Goal: Task Accomplishment & Management: Use online tool/utility

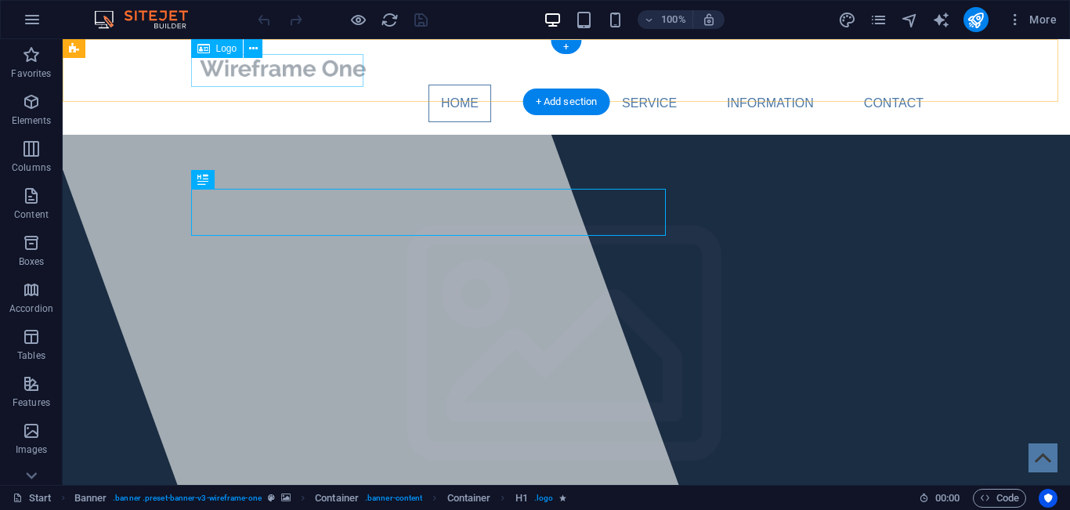
click at [338, 68] on div at bounding box center [566, 68] width 739 height 33
click at [356, 67] on div at bounding box center [566, 68] width 739 height 33
select select "px"
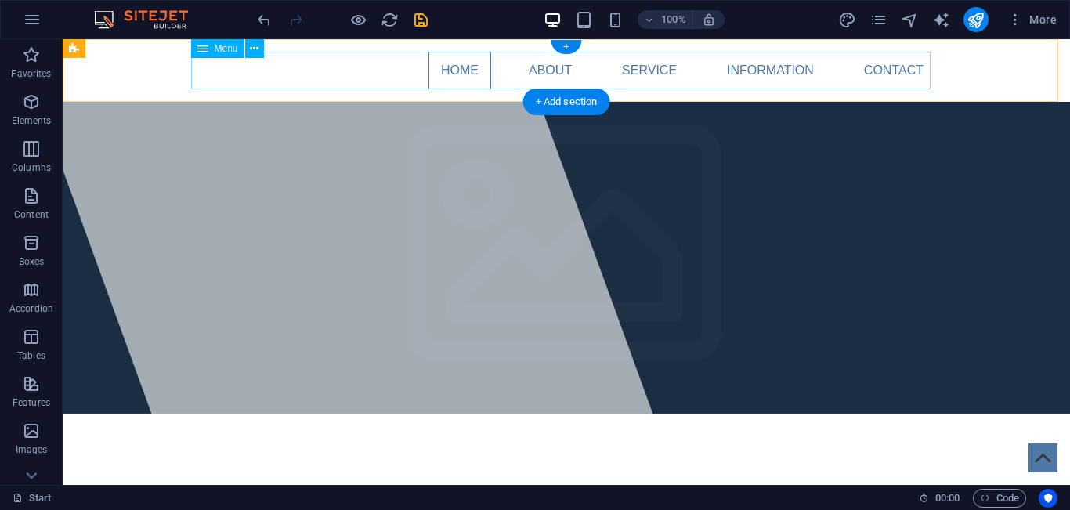
click at [356, 67] on nav "Home About Service Information Contact" at bounding box center [566, 71] width 739 height 38
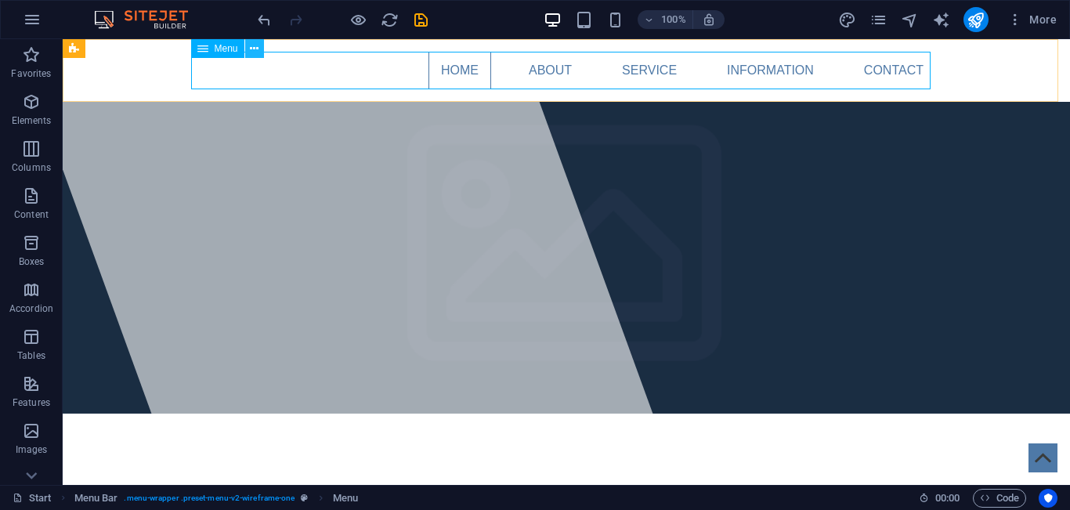
click at [257, 47] on icon at bounding box center [254, 49] width 9 height 16
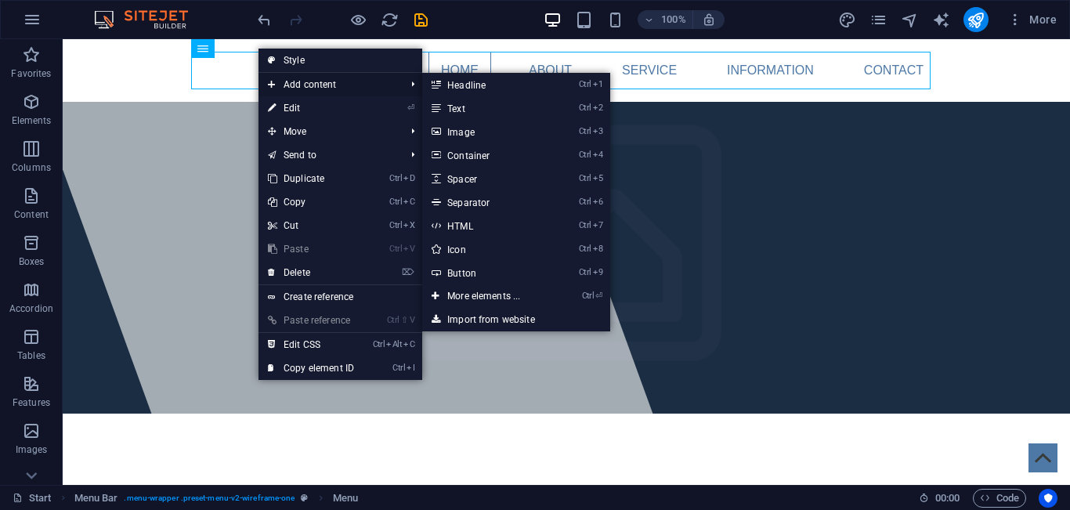
click at [295, 88] on span "Add content" at bounding box center [328, 84] width 140 height 23
click at [479, 106] on link "Ctrl 2 Text" at bounding box center [486, 107] width 129 height 23
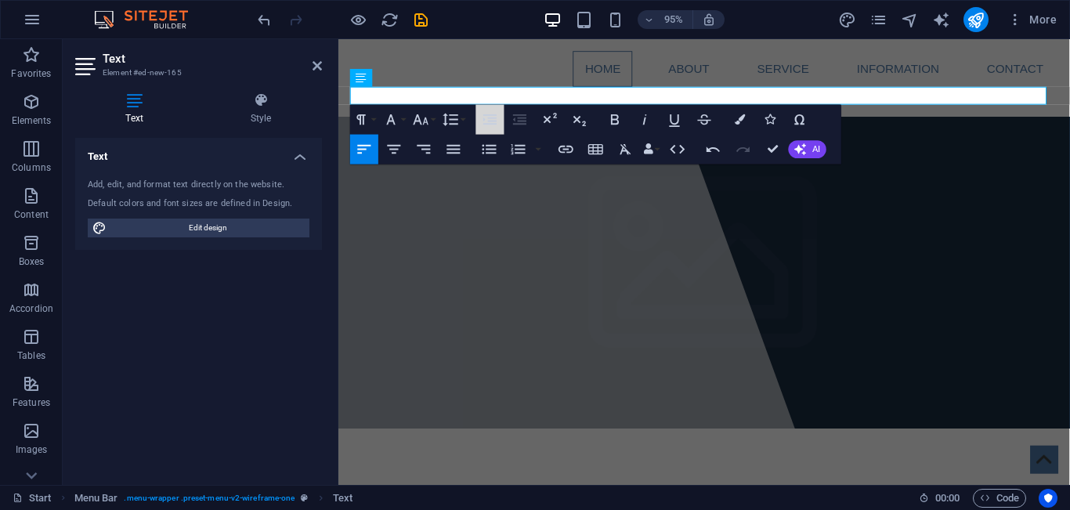
click at [479, 106] on button "Increase Indent" at bounding box center [490, 120] width 28 height 30
click at [450, 100] on p at bounding box center [723, 98] width 739 height 19
click at [406, 118] on button "Font Family" at bounding box center [394, 120] width 28 height 30
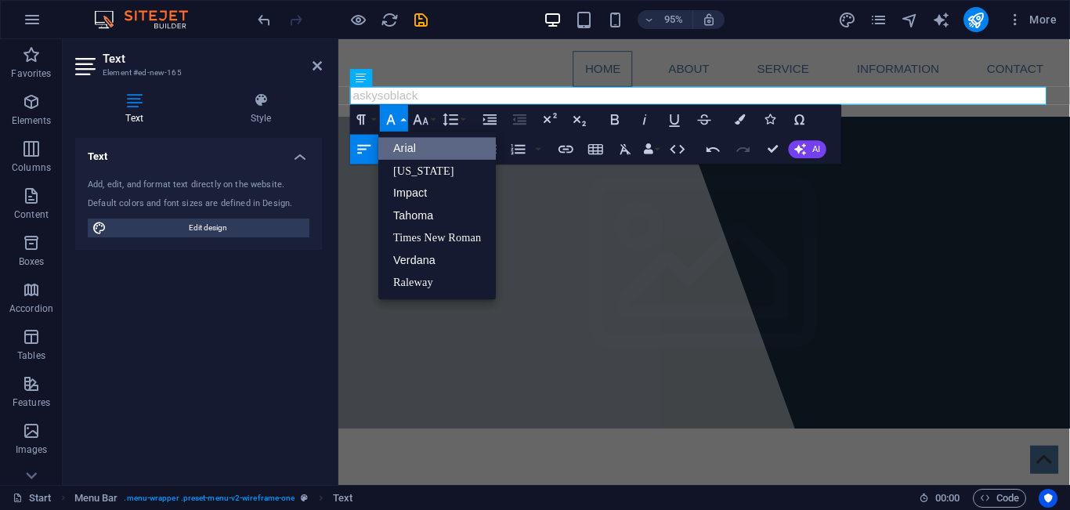
click at [398, 120] on icon "button" at bounding box center [391, 119] width 18 height 18
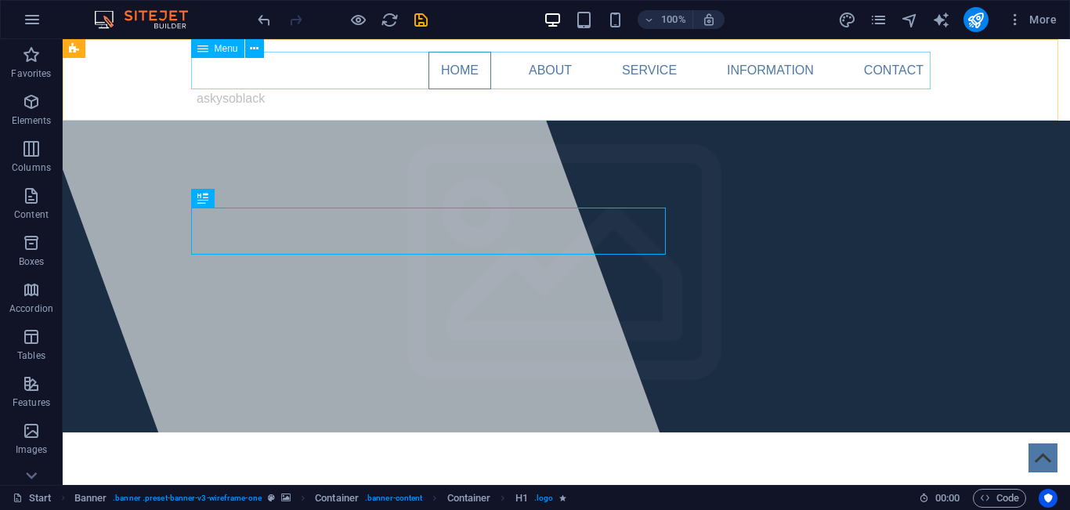
click at [203, 49] on icon at bounding box center [202, 48] width 11 height 19
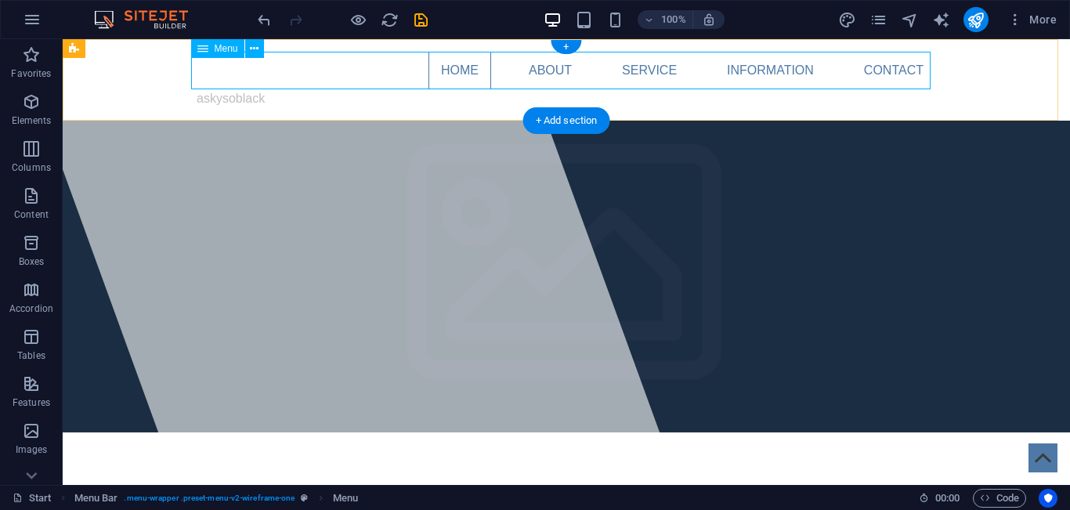
click at [211, 67] on nav "Home About Service Information Contact" at bounding box center [566, 71] width 739 height 38
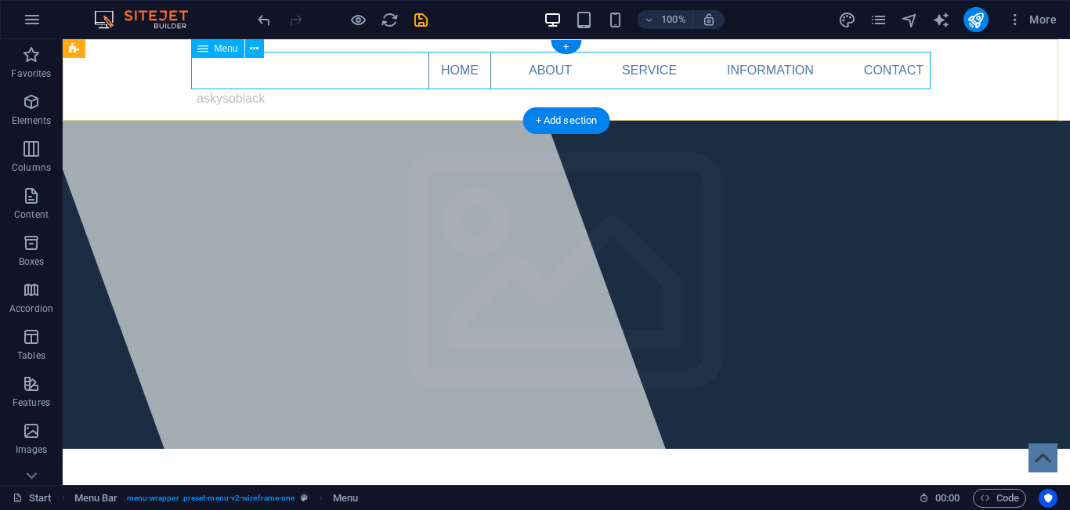
select select
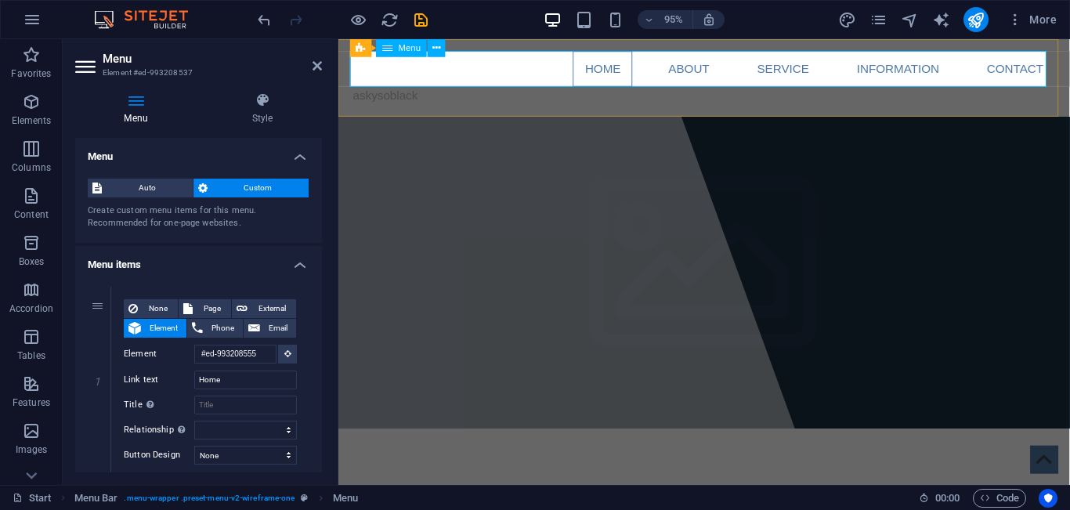
click at [428, 61] on nav "Home About Service Information Contact" at bounding box center [723, 71] width 739 height 38
click at [415, 48] on icon at bounding box center [414, 48] width 8 height 16
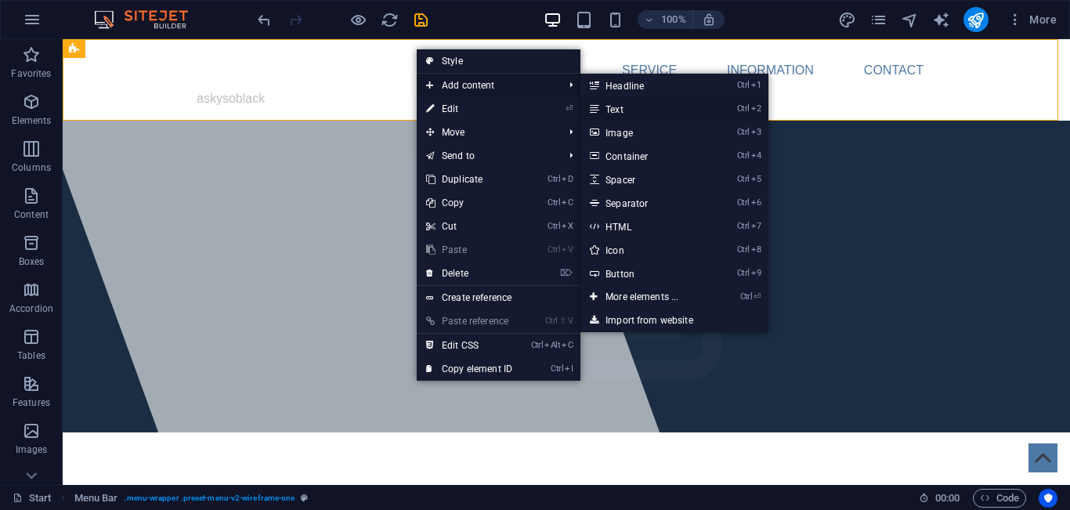
click at [657, 107] on link "Ctrl 2 Text" at bounding box center [644, 108] width 129 height 23
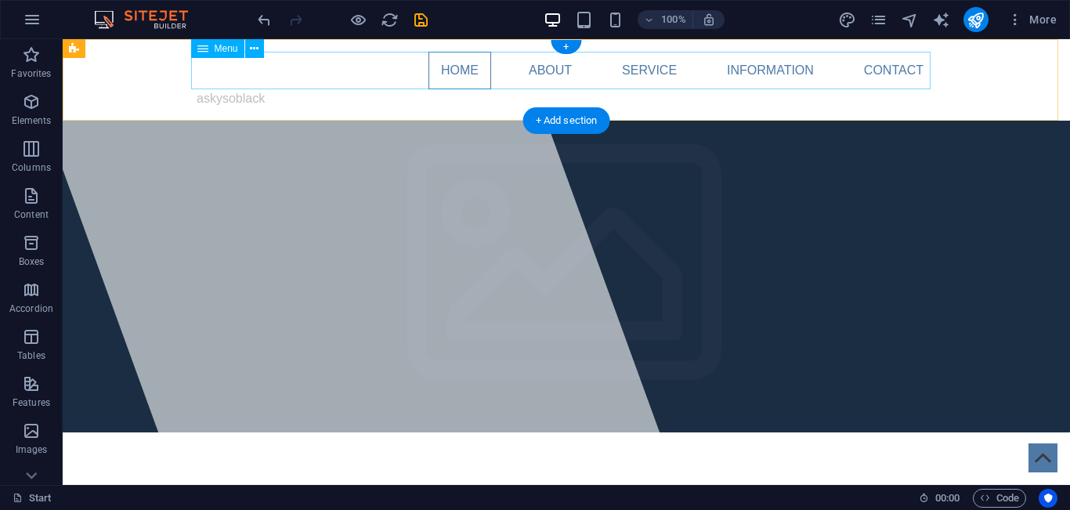
click at [392, 71] on nav "Home About Service Information Contact" at bounding box center [566, 71] width 739 height 38
select select
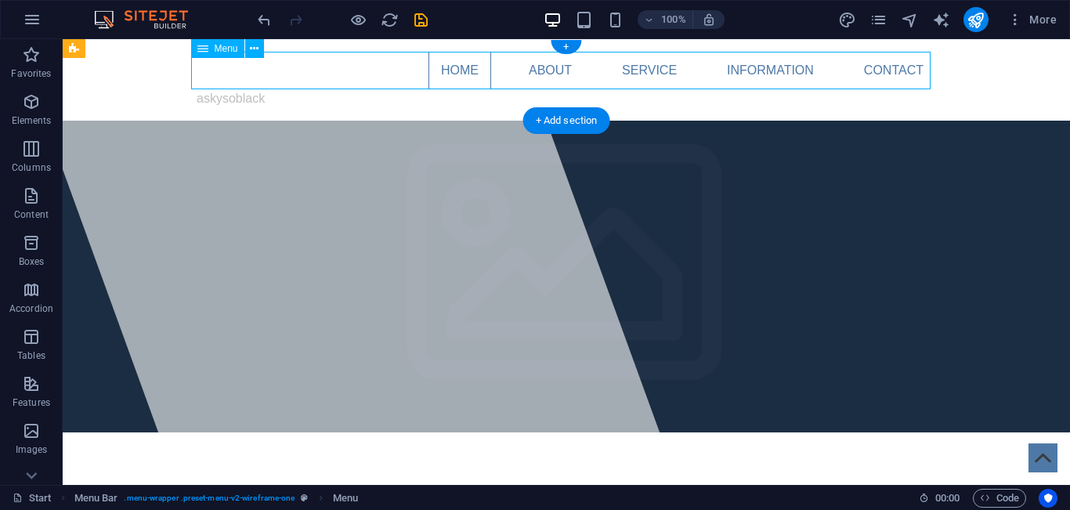
select select
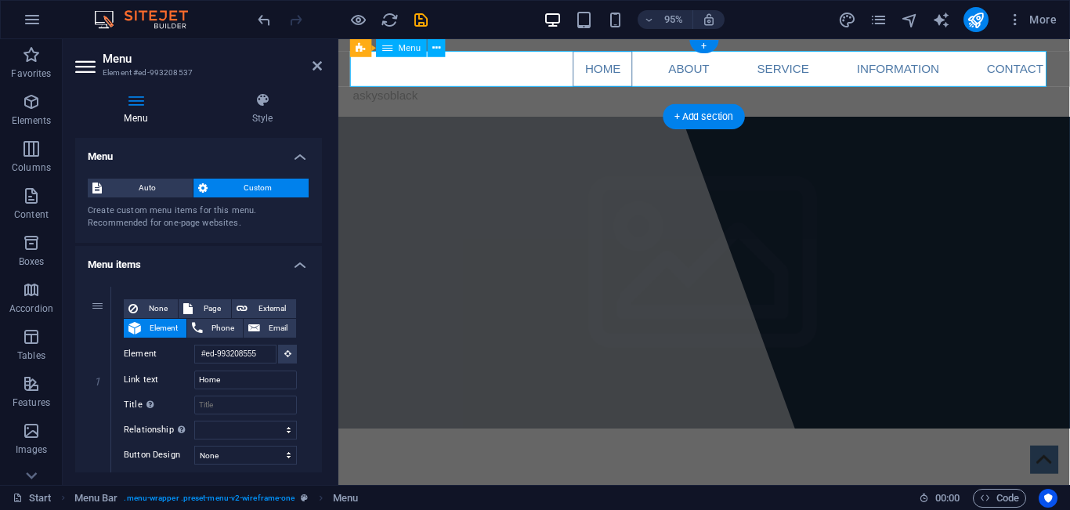
click at [395, 73] on nav "Home About Service Information Contact" at bounding box center [723, 71] width 739 height 38
click at [370, 49] on span "Menu Bar" at bounding box center [379, 48] width 38 height 9
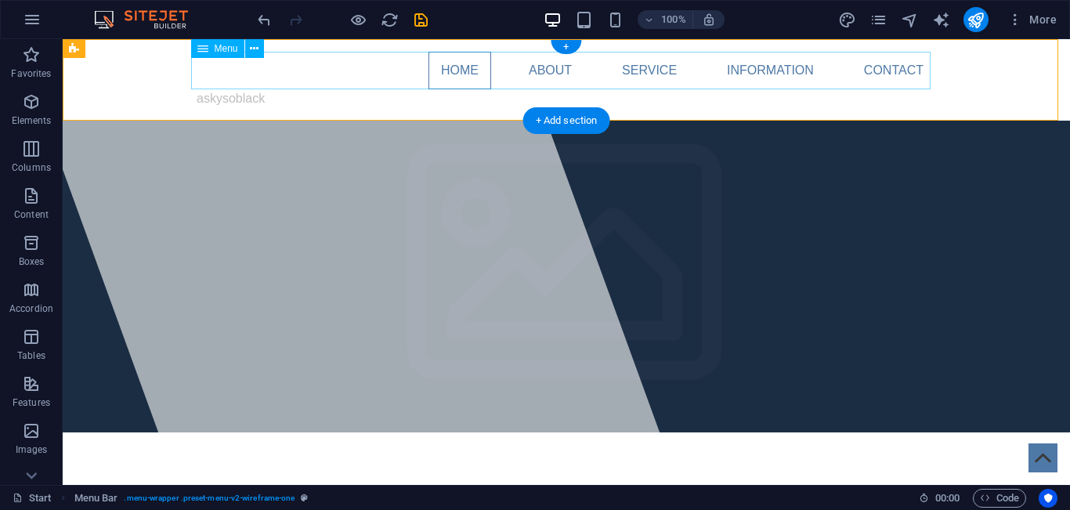
click at [357, 59] on nav "Home About Service Information Contact" at bounding box center [566, 71] width 739 height 38
drag, startPoint x: 357, startPoint y: 59, endPoint x: 82, endPoint y: 60, distance: 274.9
click at [357, 59] on nav "Home About Service Information Contact" at bounding box center [566, 71] width 739 height 38
click at [197, 60] on nav "Home About Service Information Contact" at bounding box center [566, 71] width 739 height 38
select select
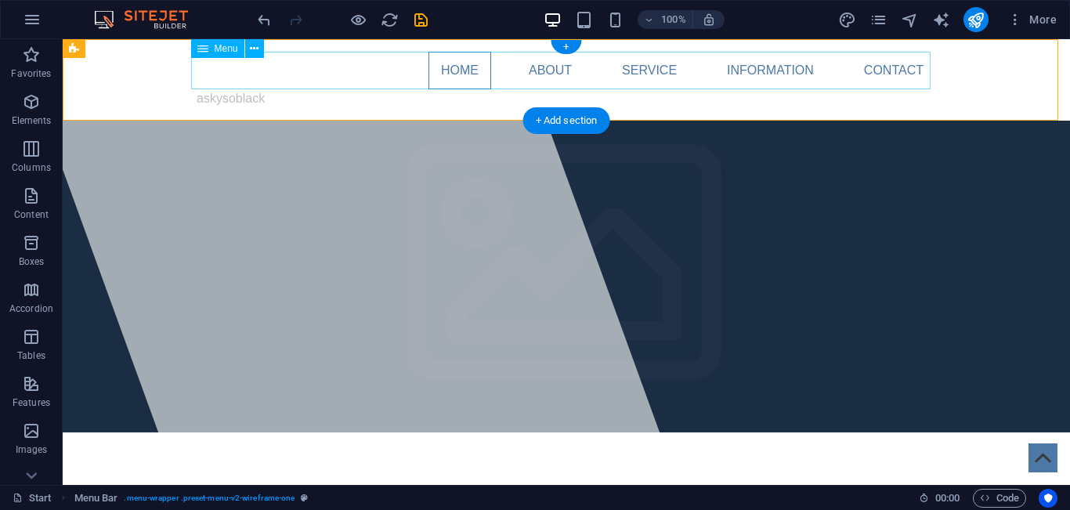
select select
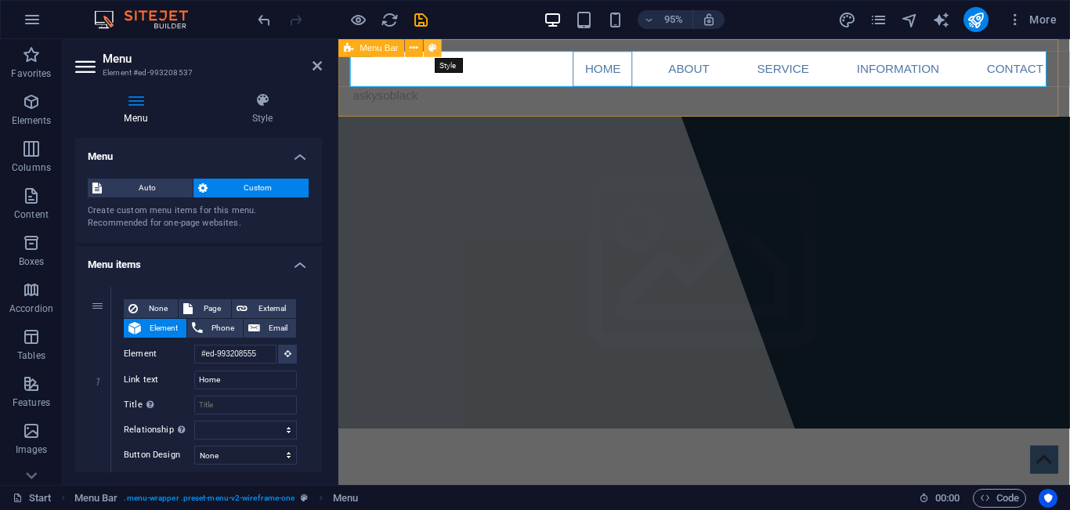
click at [430, 46] on icon at bounding box center [432, 48] width 8 height 16
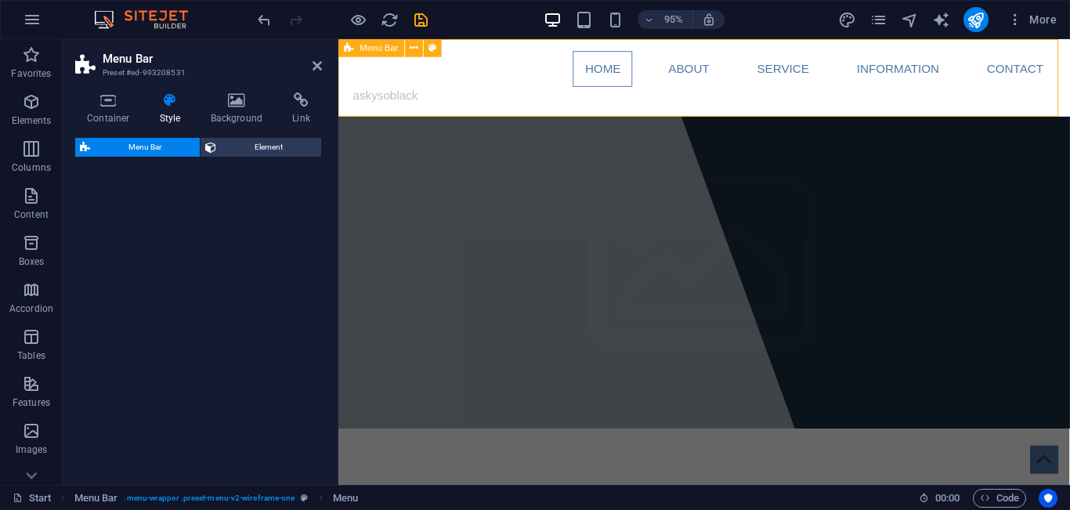
select select "rem"
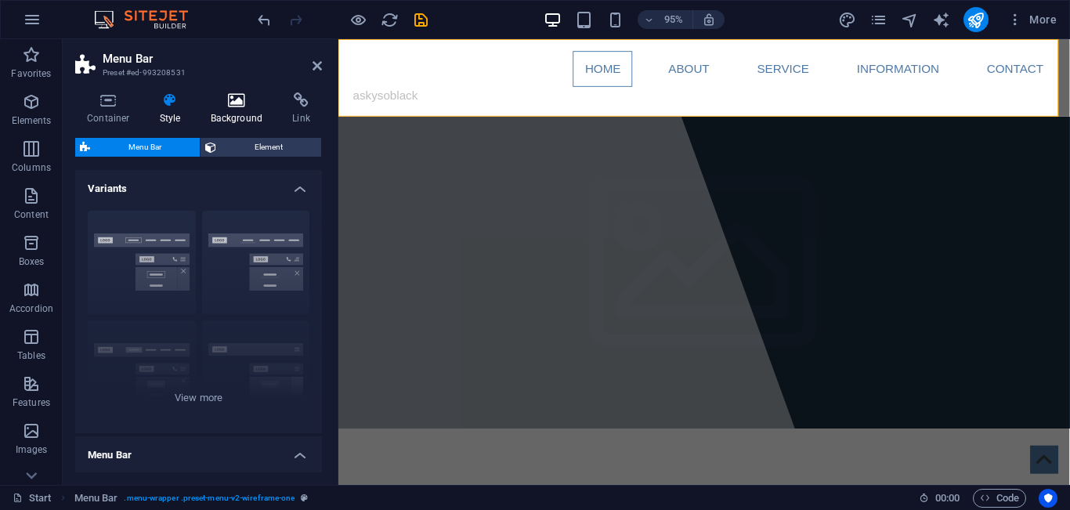
click at [235, 103] on icon at bounding box center [237, 100] width 76 height 16
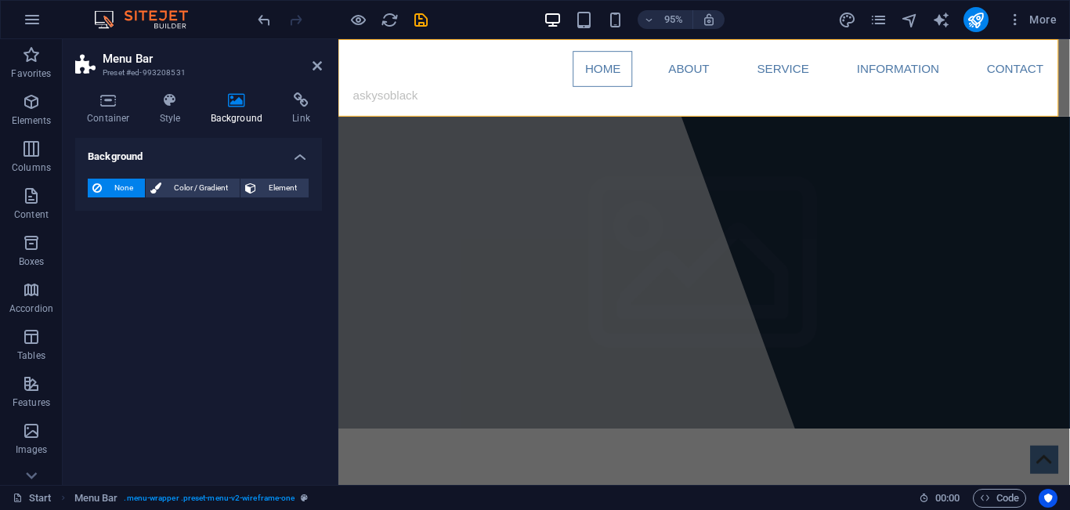
click at [235, 103] on icon at bounding box center [237, 100] width 76 height 16
click at [201, 186] on span "Color / Gradient" at bounding box center [200, 188] width 69 height 19
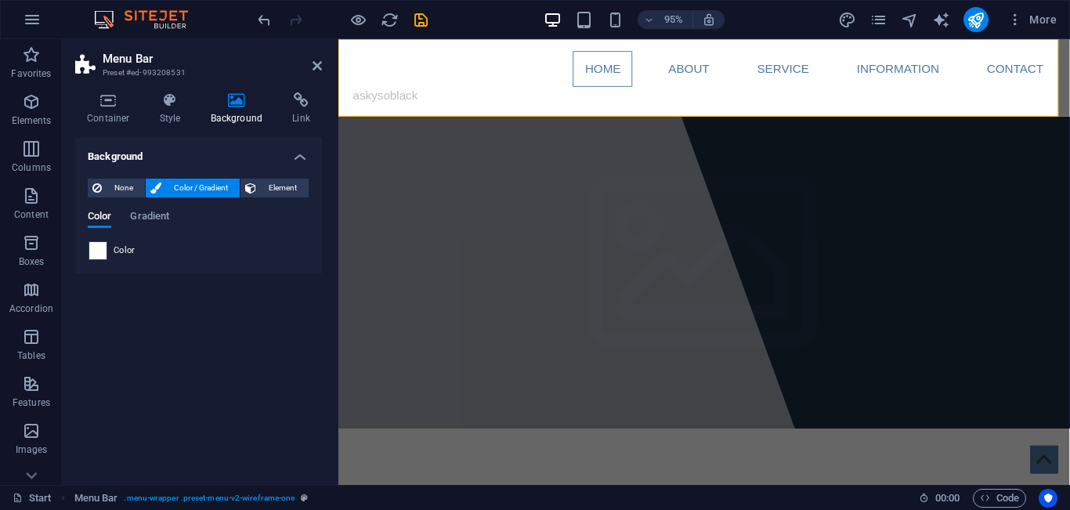
click at [102, 251] on span at bounding box center [97, 250] width 17 height 17
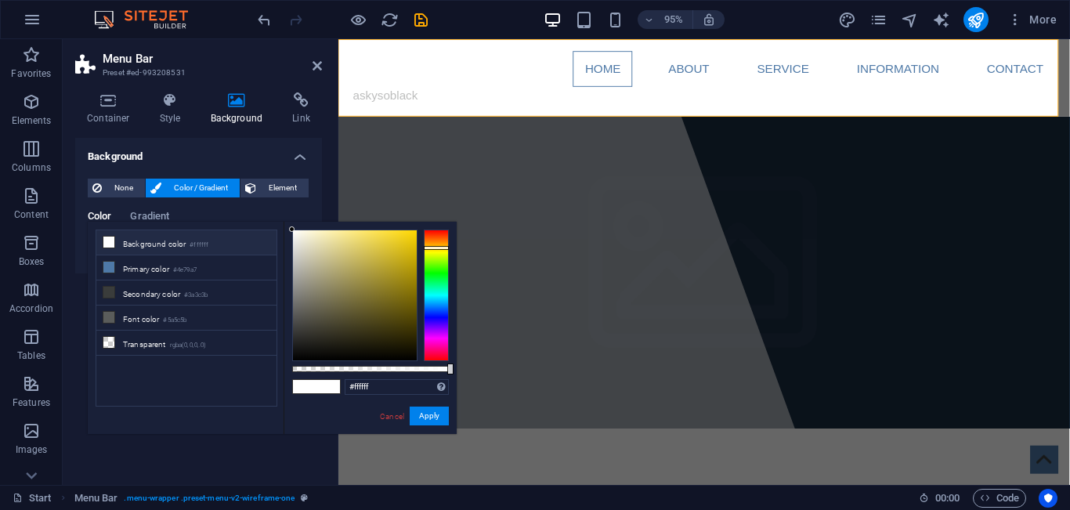
click at [432, 248] on div at bounding box center [436, 296] width 25 height 132
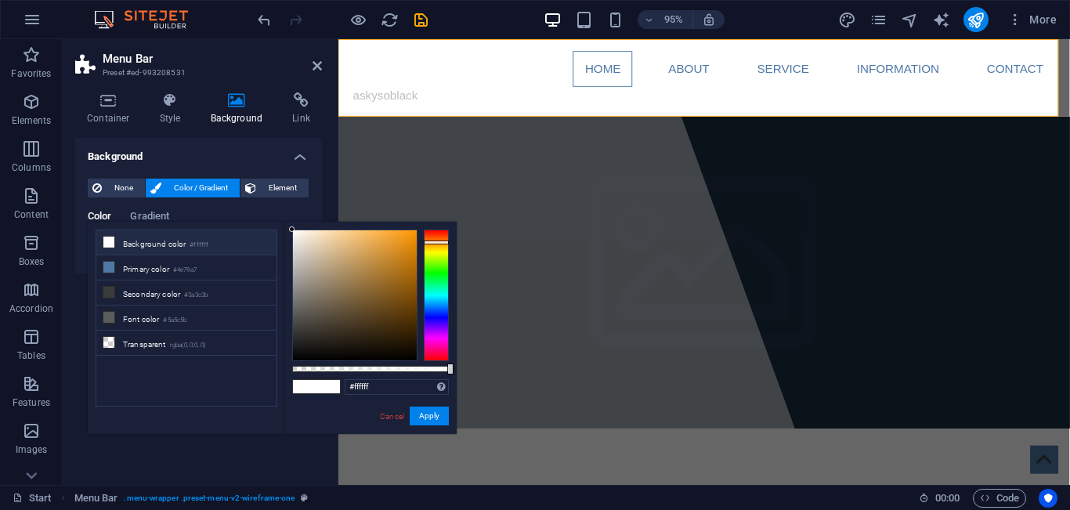
click at [436, 242] on div at bounding box center [436, 296] width 25 height 132
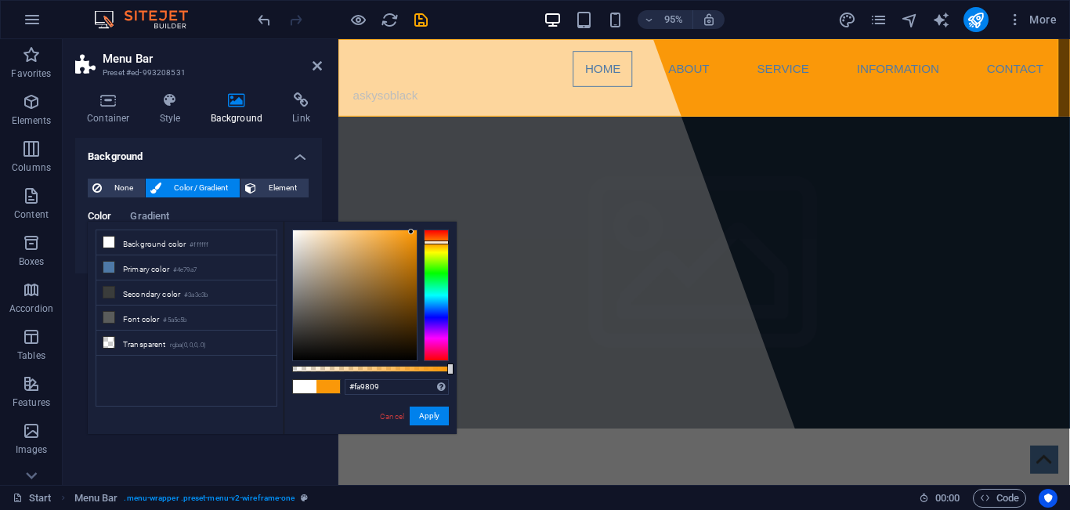
click at [411, 232] on div at bounding box center [355, 295] width 124 height 130
click at [411, 232] on div at bounding box center [410, 231] width 5 height 5
drag, startPoint x: 410, startPoint y: 228, endPoint x: 421, endPoint y: 228, distance: 11.0
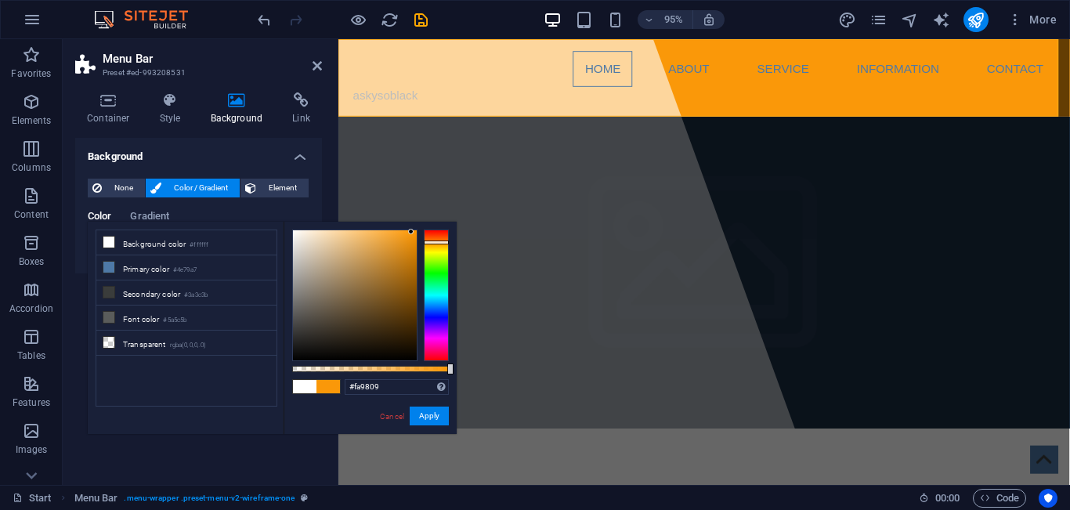
click at [421, 228] on div "#fa9809 Supported formats #0852ed rgb(8, 82, 237) rgba(8, 82, 237, 90%) hsv(221…" at bounding box center [370, 441] width 173 height 439
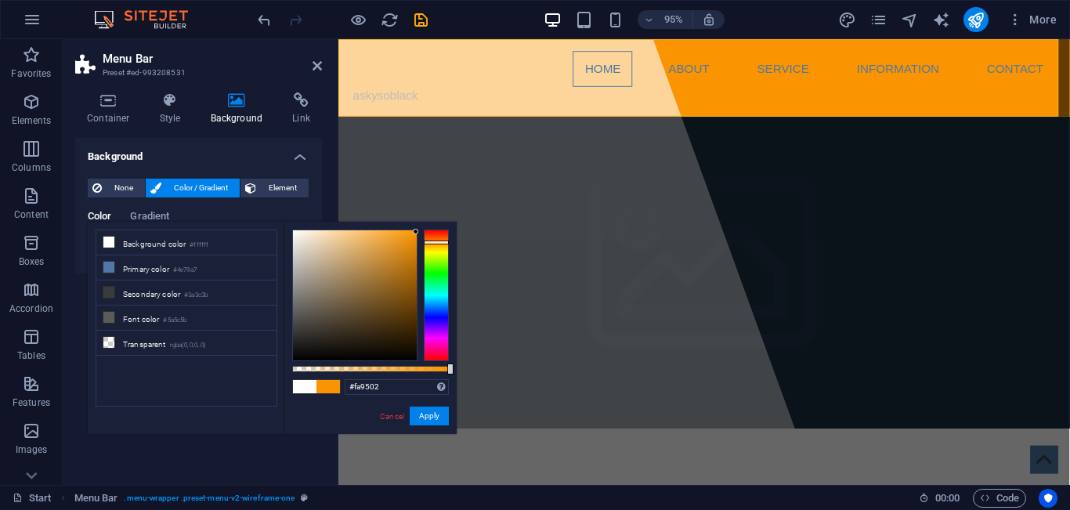
type input "#fa9400"
click at [417, 232] on div at bounding box center [415, 231] width 5 height 5
click at [422, 417] on button "Apply" at bounding box center [429, 416] width 39 height 19
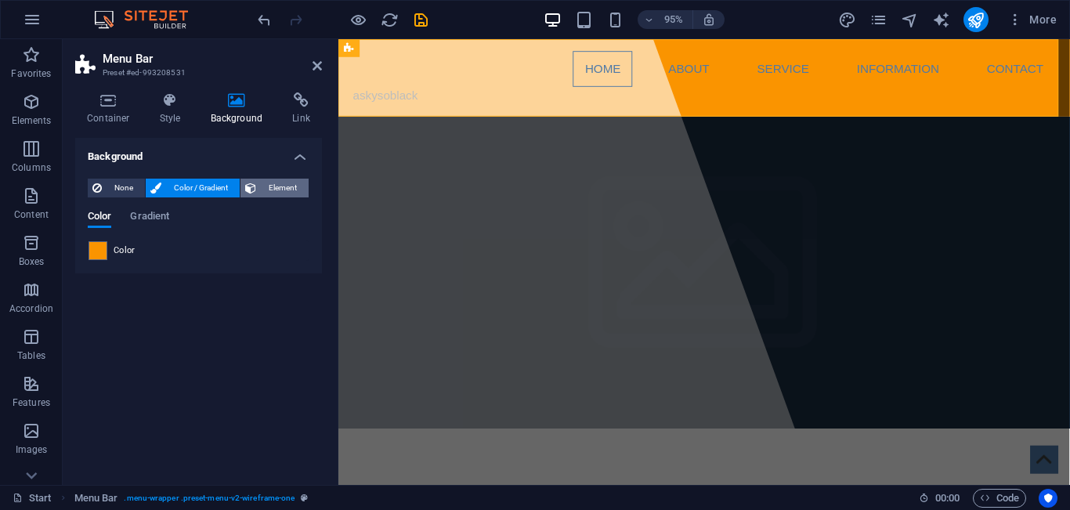
click at [281, 183] on span "Element" at bounding box center [282, 188] width 43 height 19
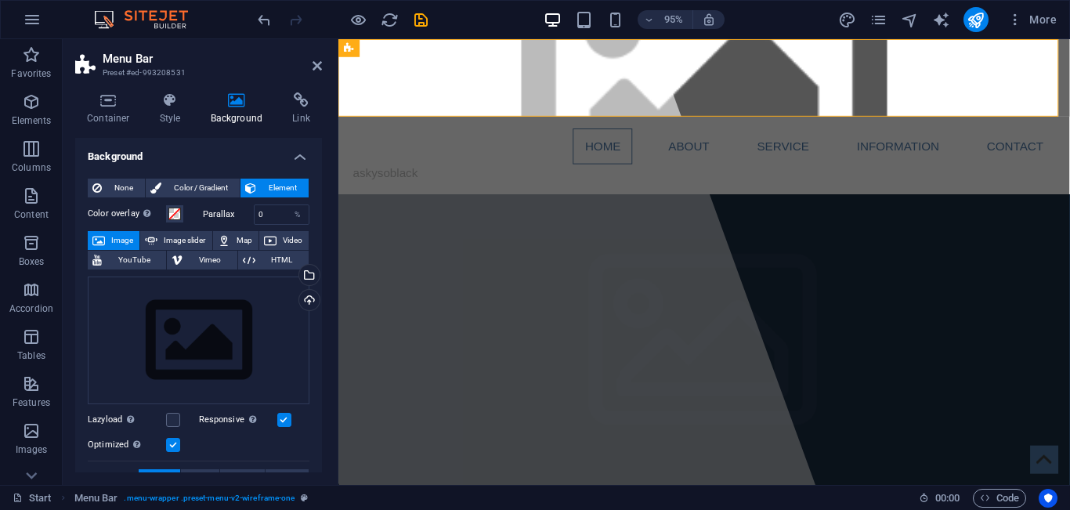
click at [281, 183] on span "Element" at bounding box center [282, 188] width 43 height 19
click at [226, 214] on label "Parallax" at bounding box center [228, 214] width 51 height 9
click at [463, 133] on nav "Home About Service Information Contact" at bounding box center [723, 152] width 739 height 38
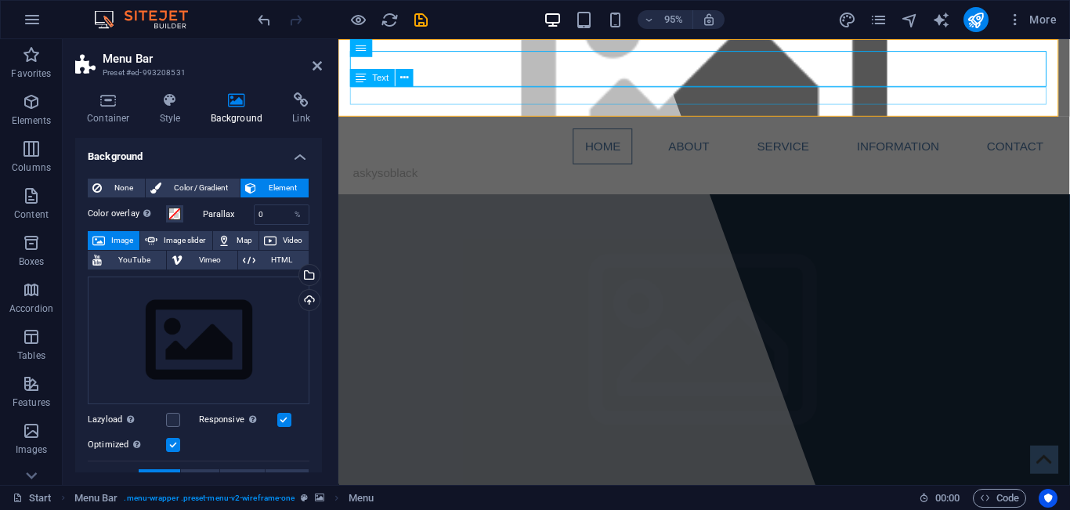
click at [443, 171] on div "askysoblack" at bounding box center [723, 180] width 739 height 19
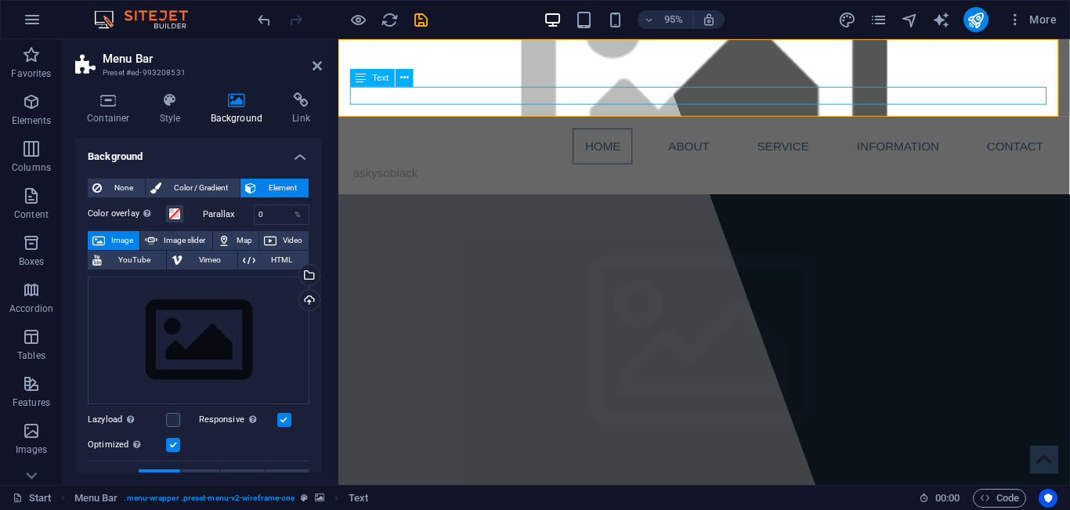
click at [443, 171] on div "askysoblack" at bounding box center [723, 180] width 739 height 19
click at [452, 171] on div "askysoblack" at bounding box center [723, 180] width 739 height 19
click at [452, 98] on figure at bounding box center [723, 79] width 770 height 81
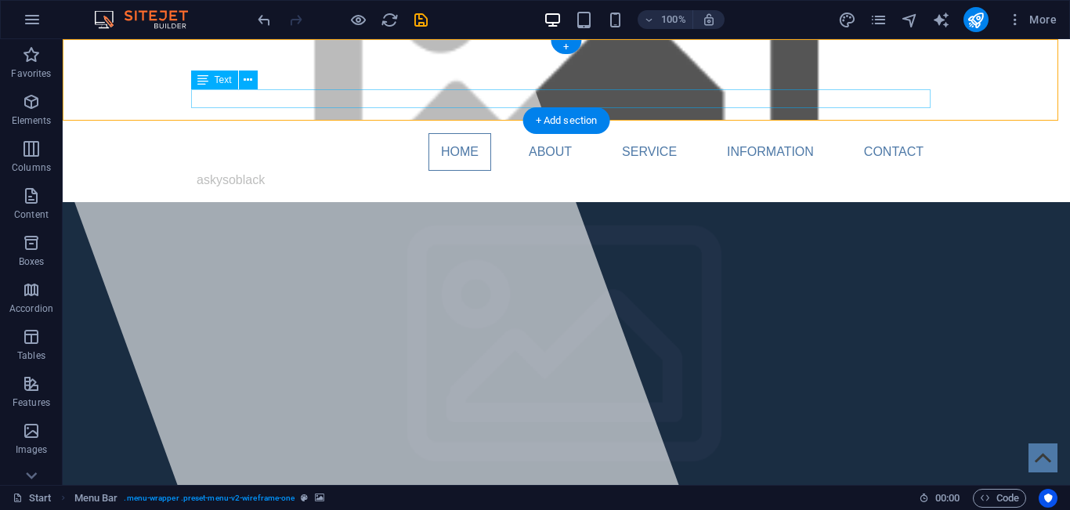
click at [371, 171] on div "askysoblack" at bounding box center [566, 180] width 739 height 19
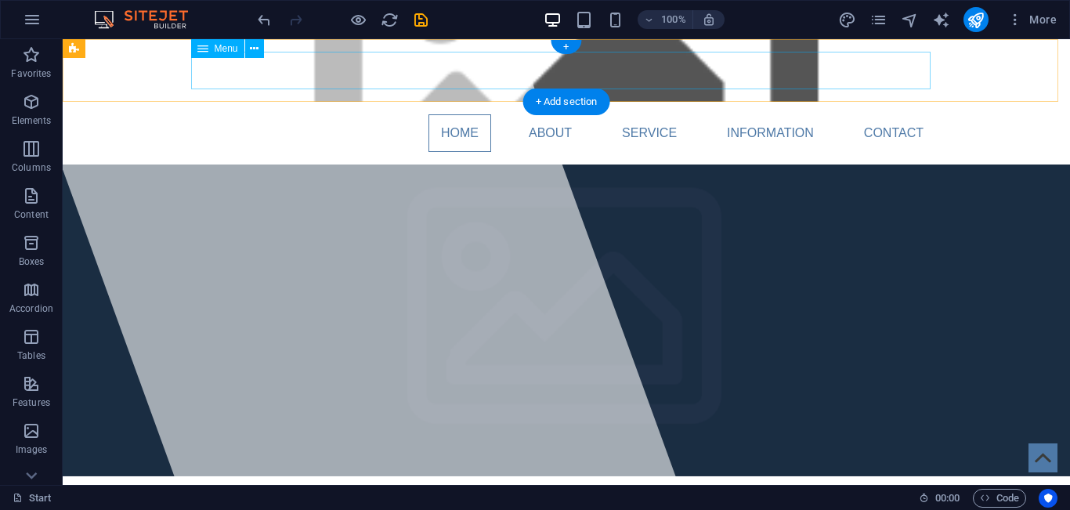
click at [269, 114] on nav "Home About Service Information Contact" at bounding box center [566, 133] width 739 height 38
select select
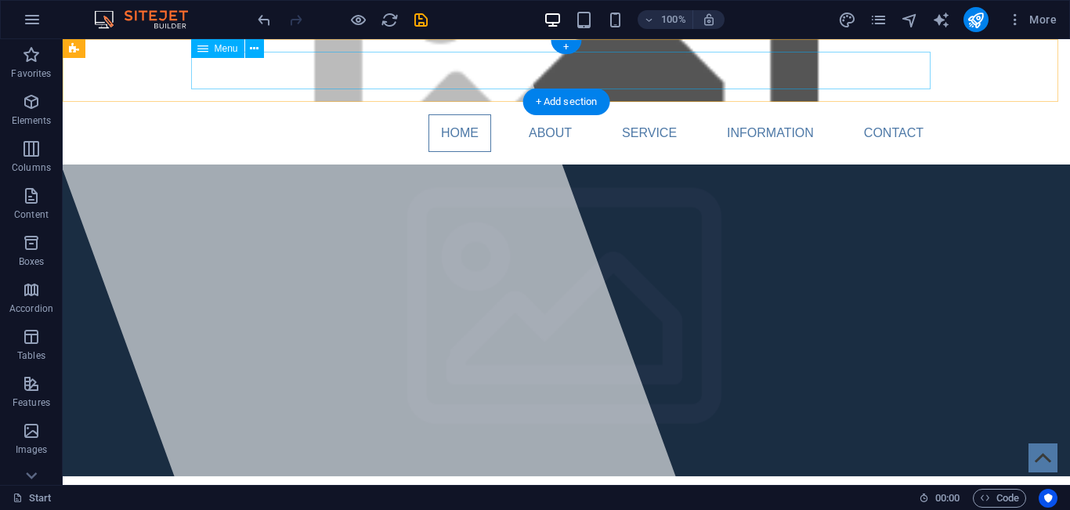
select select
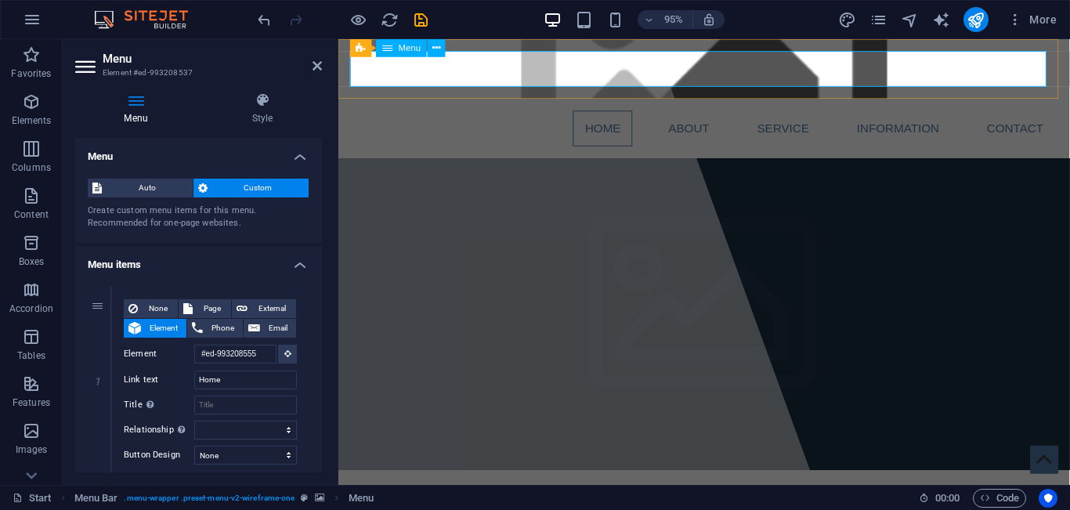
click at [425, 114] on nav "Home About Service Information Contact" at bounding box center [723, 133] width 739 height 38
click at [481, 114] on nav "Home About Service Information Contact" at bounding box center [723, 133] width 739 height 38
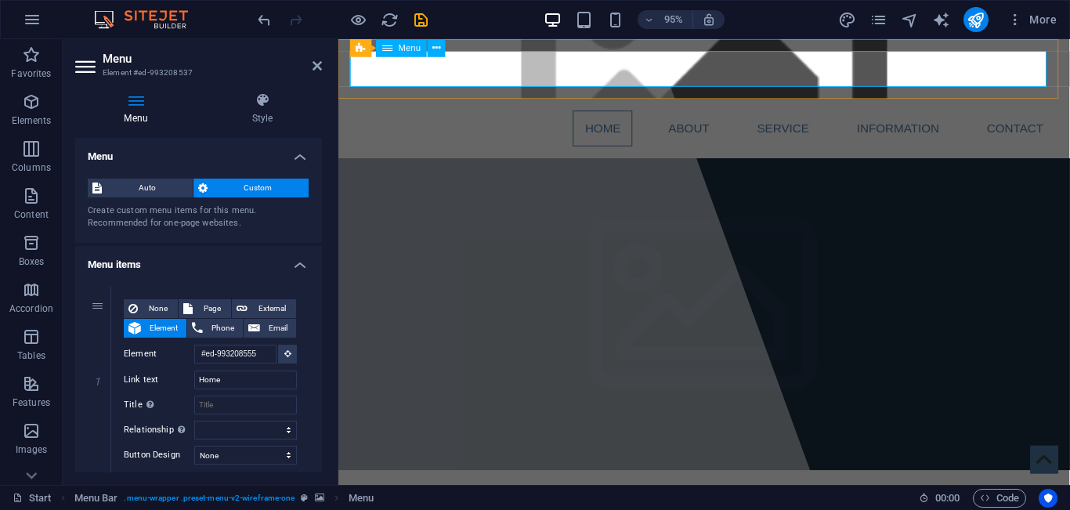
click at [398, 114] on nav "Home About Service Information Contact" at bounding box center [723, 133] width 739 height 38
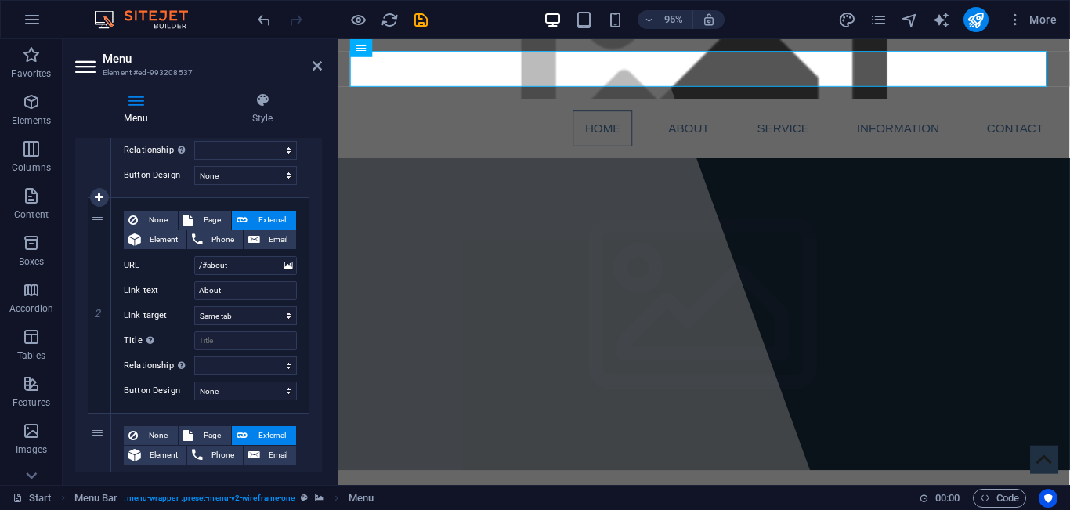
scroll to position [270, 0]
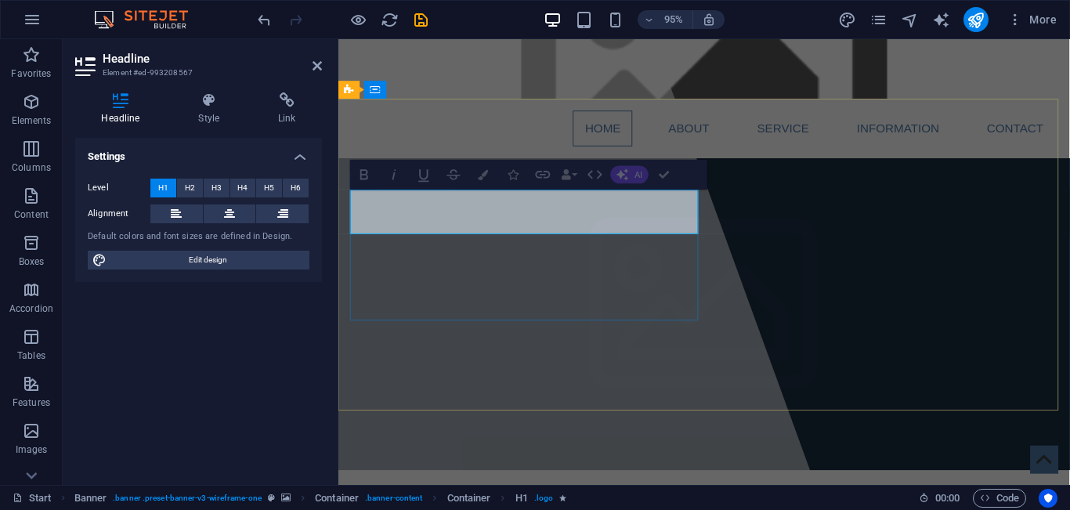
click at [479, 132] on div at bounding box center [504, 273] width 672 height 469
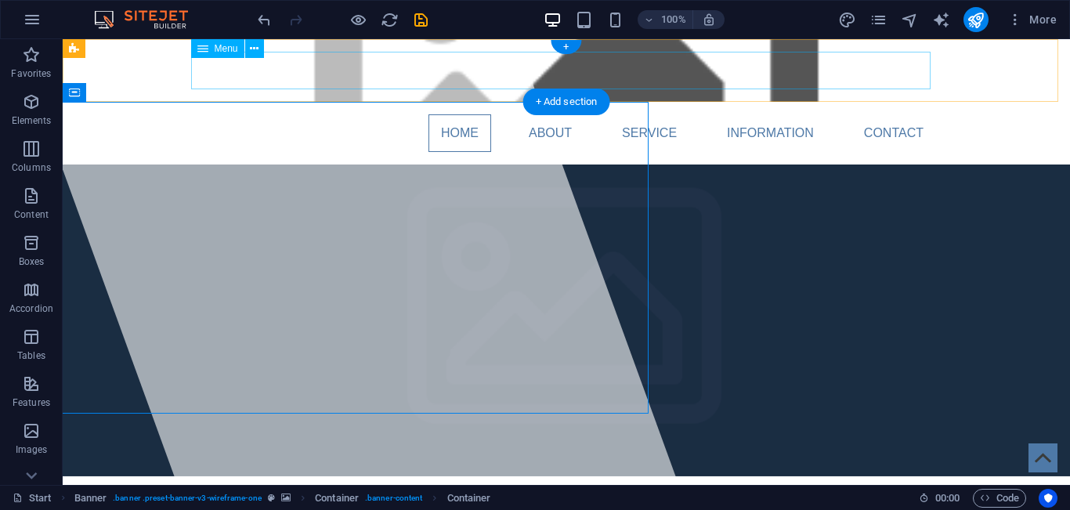
click at [550, 114] on nav "Home About Service Information Contact" at bounding box center [566, 133] width 739 height 38
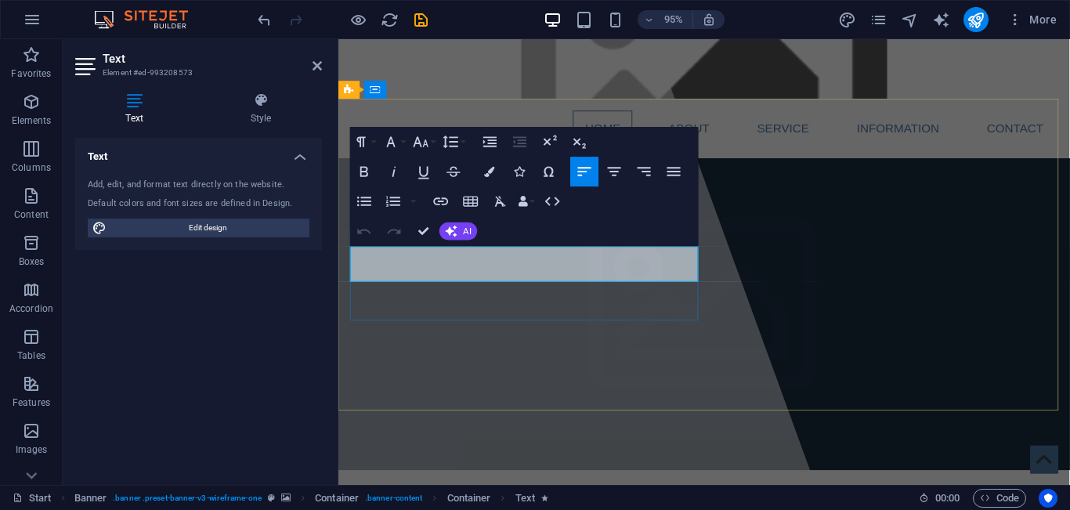
drag, startPoint x: 968, startPoint y: 280, endPoint x: 544, endPoint y: 275, distance: 424.6
